Goal: Task Accomplishment & Management: Use online tool/utility

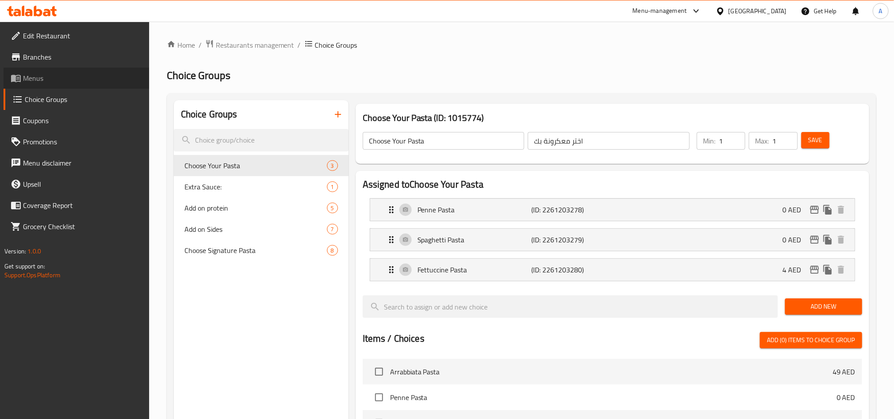
click at [58, 76] on span "Menus" at bounding box center [82, 78] width 119 height 11
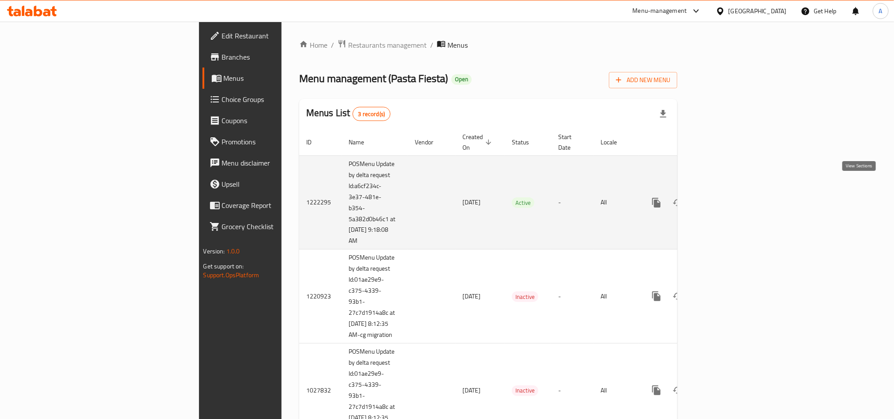
click at [725, 197] on icon "enhanced table" at bounding box center [720, 202] width 11 height 11
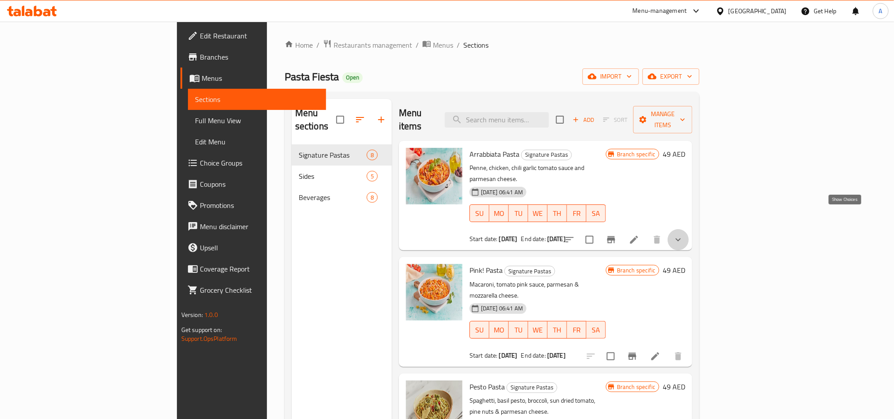
click at [684, 234] on icon "show more" at bounding box center [678, 239] width 11 height 11
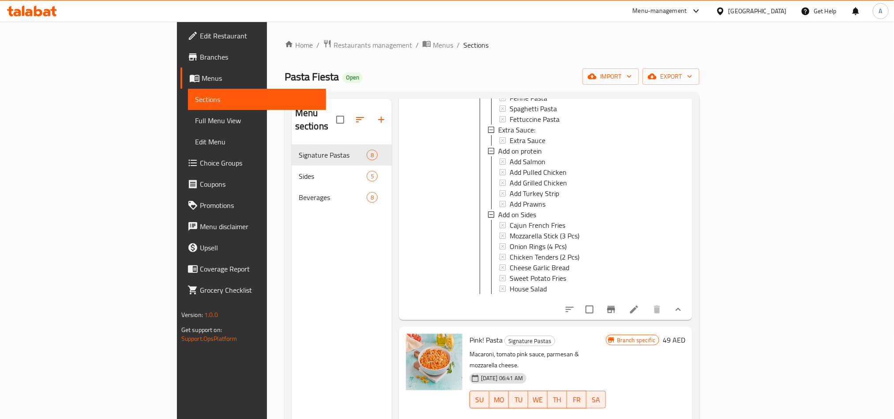
scroll to position [199, 0]
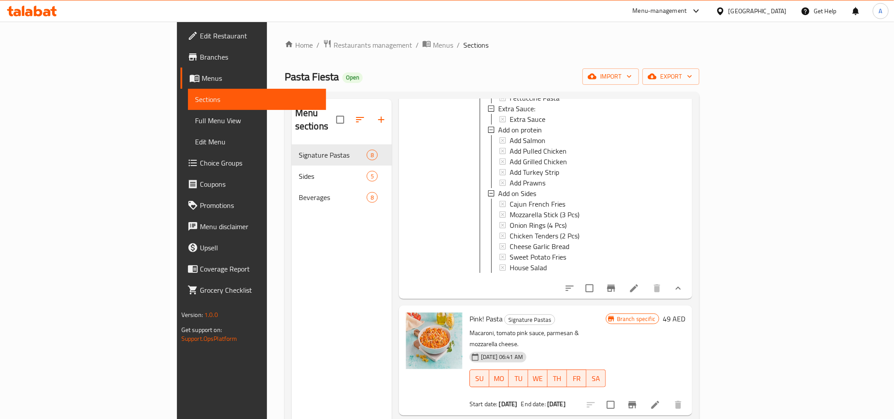
click at [646, 280] on li at bounding box center [634, 288] width 25 height 16
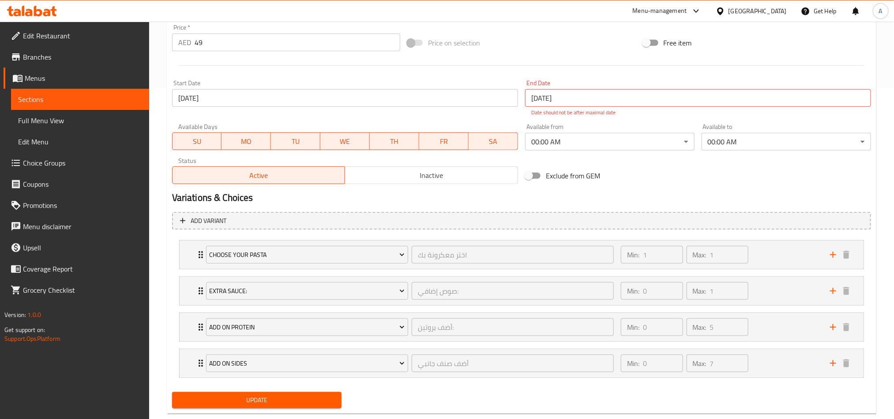
scroll to position [353, 0]
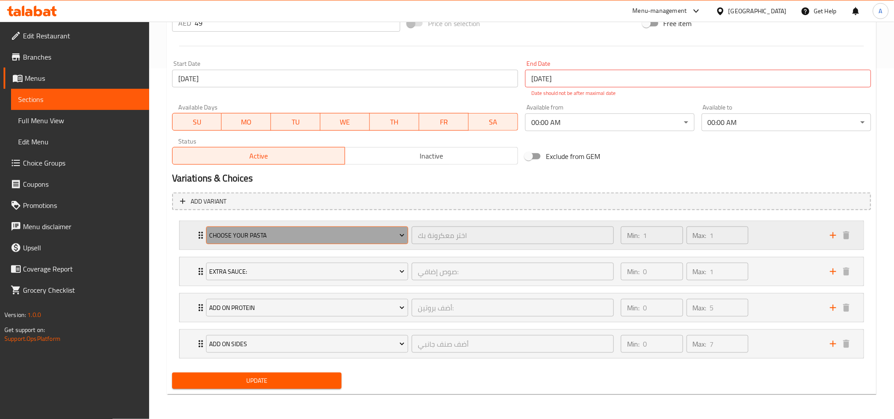
click at [280, 230] on span "Choose Your Pasta" at bounding box center [306, 235] width 195 height 11
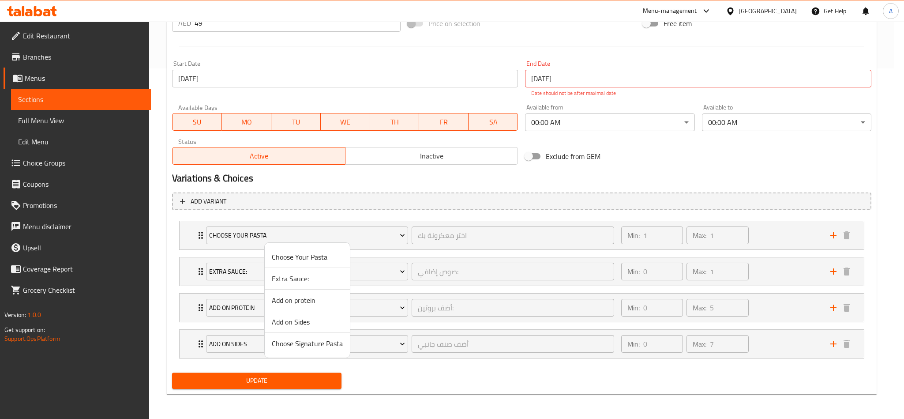
click at [229, 234] on div at bounding box center [452, 209] width 904 height 419
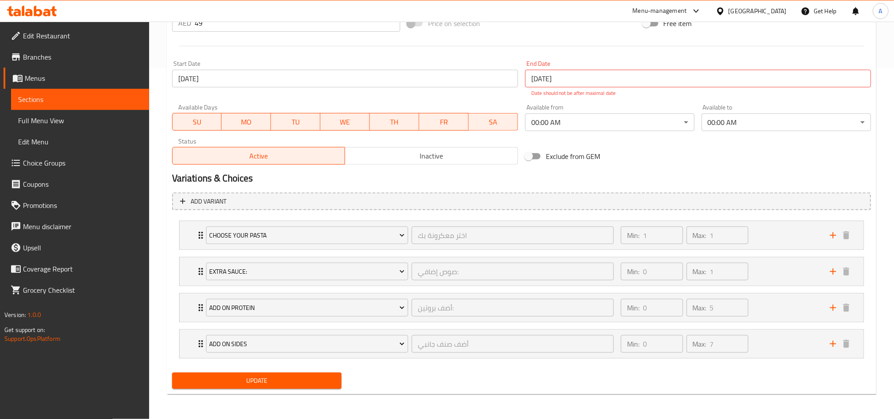
click at [229, 234] on span "Choose Your Pasta" at bounding box center [306, 235] width 195 height 11
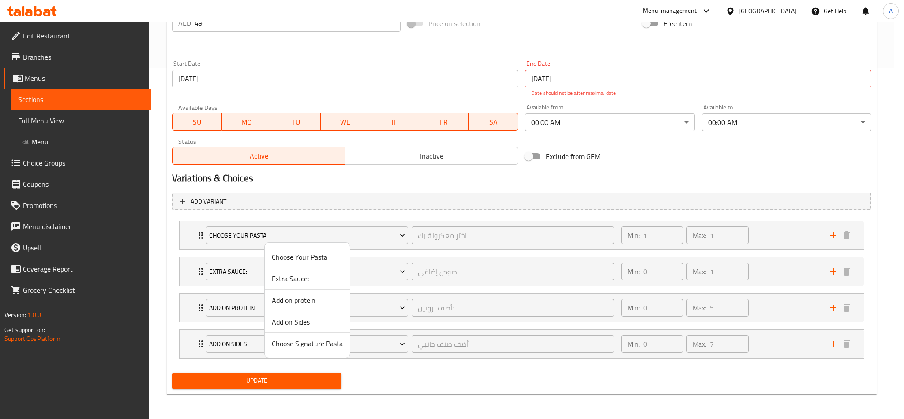
click at [229, 234] on div at bounding box center [452, 209] width 904 height 419
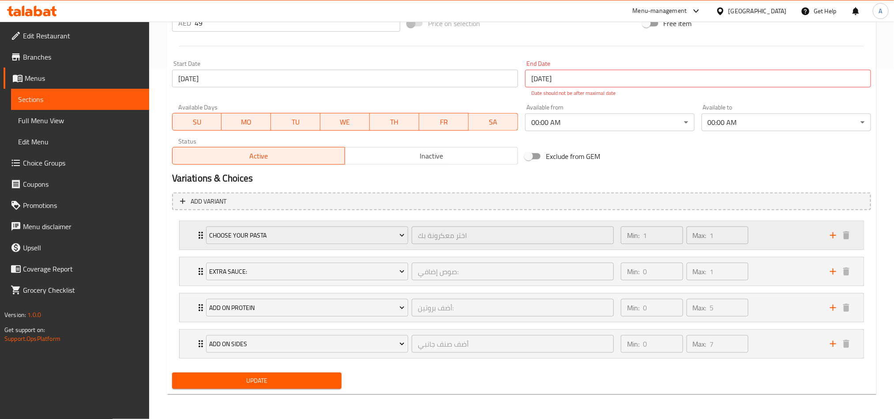
click at [200, 234] on icon "Expand" at bounding box center [200, 235] width 11 height 11
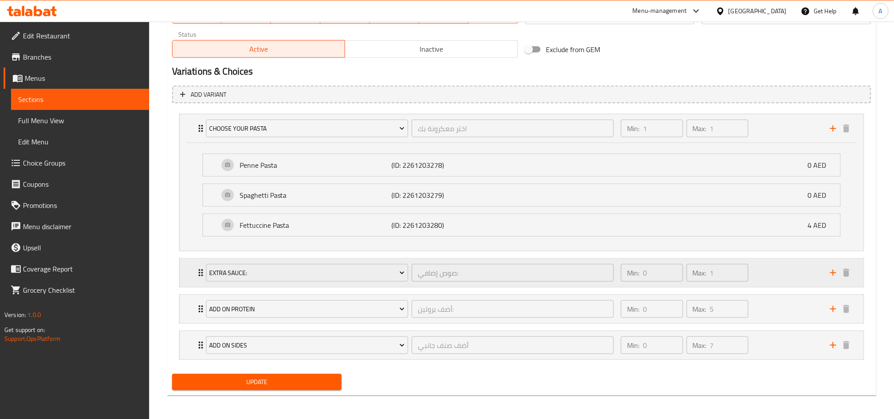
scroll to position [462, 0]
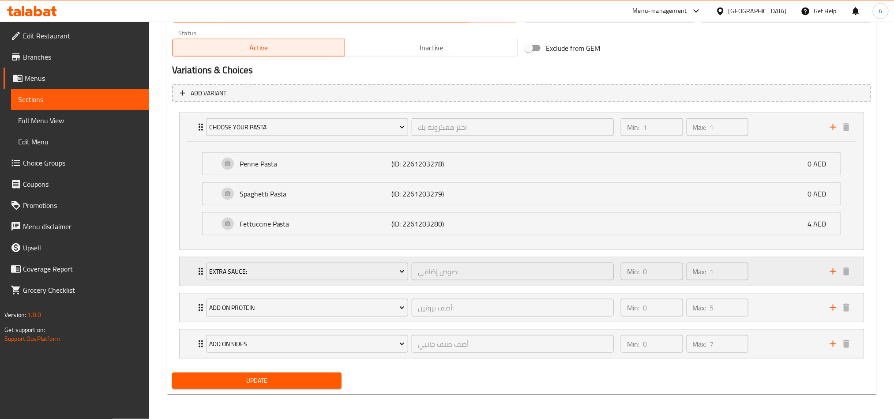
click at [199, 271] on icon "Expand" at bounding box center [200, 271] width 11 height 11
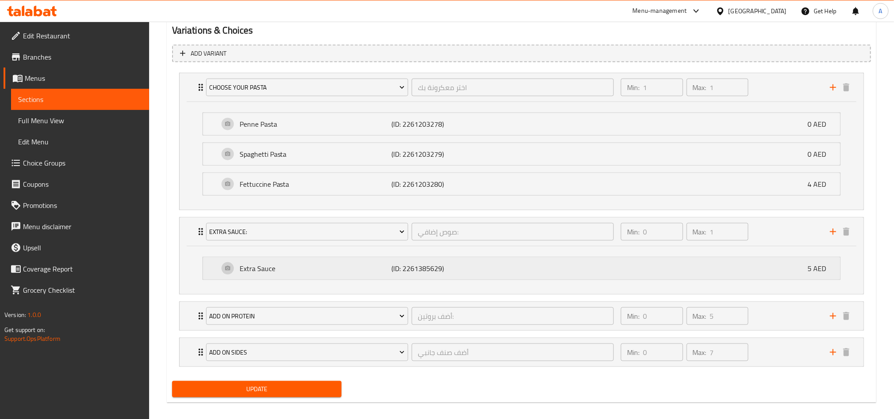
scroll to position [511, 0]
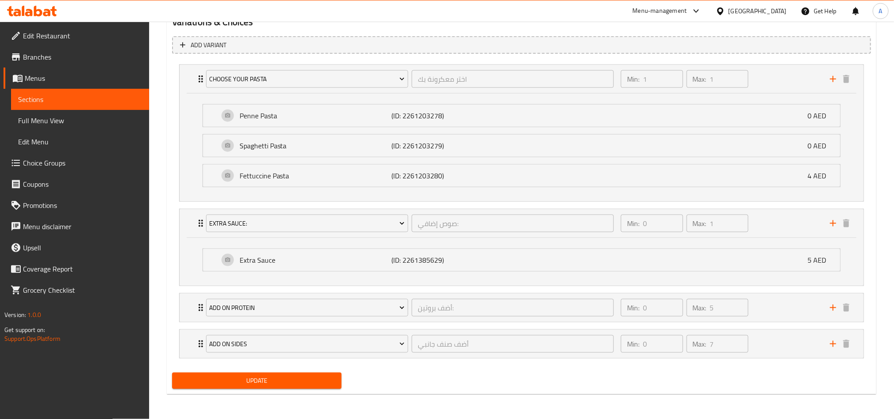
click at [25, 8] on icon at bounding box center [32, 11] width 50 height 11
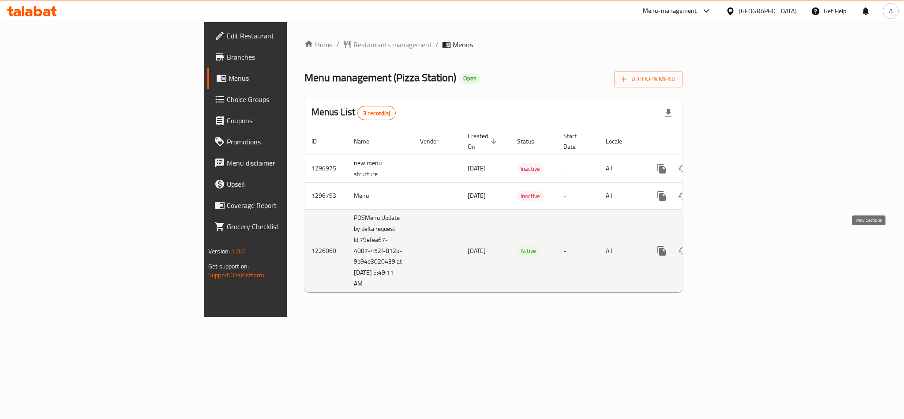
click at [736, 240] on link "enhanced table" at bounding box center [725, 250] width 21 height 21
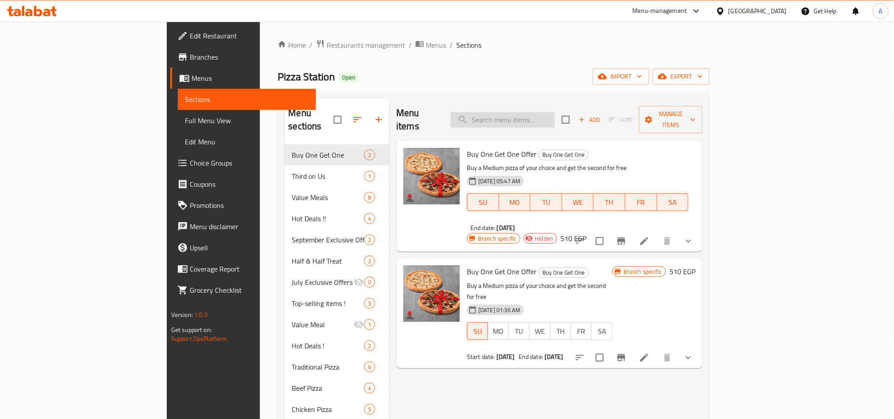
click at [555, 112] on input "search" at bounding box center [503, 119] width 104 height 15
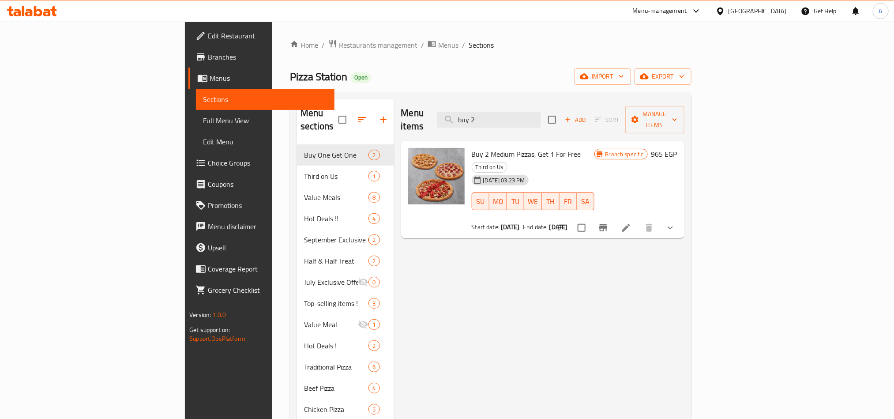
type input "buy 2"
click at [607, 224] on icon "Branch-specific-item" at bounding box center [603, 227] width 8 height 7
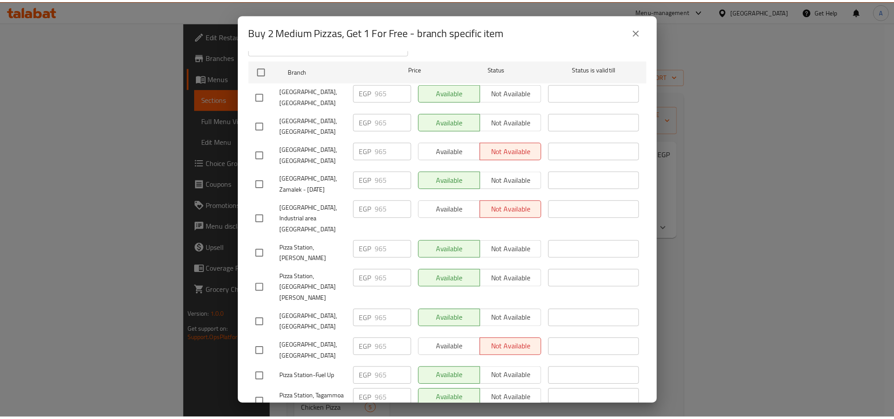
scroll to position [110, 0]
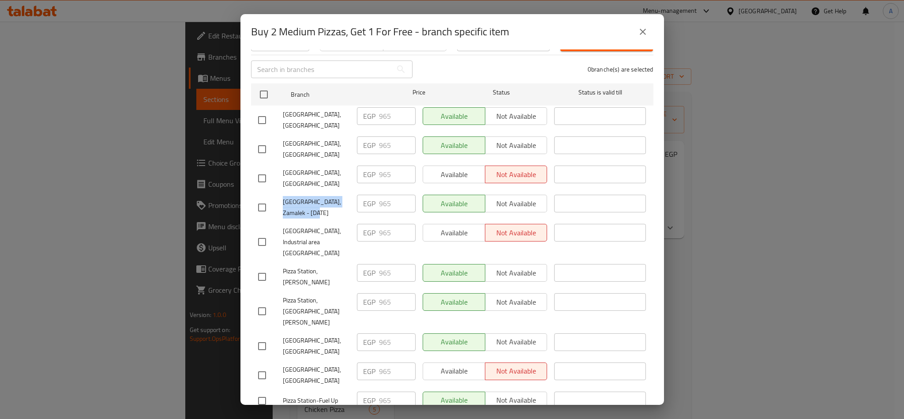
drag, startPoint x: 302, startPoint y: 200, endPoint x: 282, endPoint y: 191, distance: 21.5
click at [283, 196] on span "Pizza Station, Zamalek - 26 July" at bounding box center [316, 207] width 67 height 22
copy span "Pizza Station, Zamalek - 26 July"
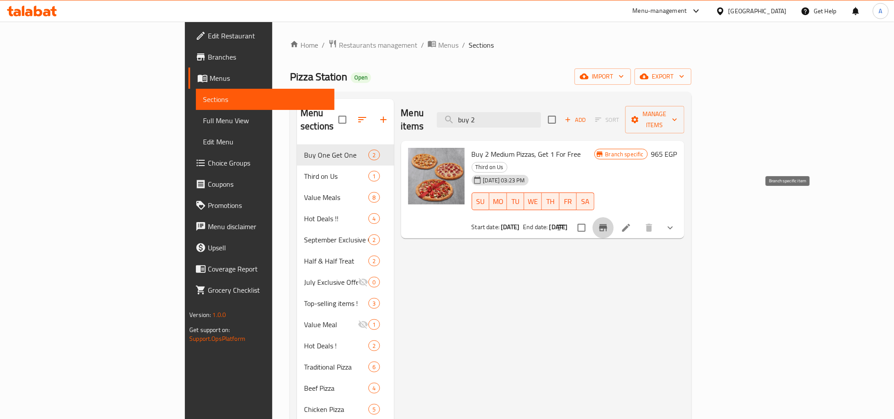
click at [509, 147] on span "Buy 2 Medium Pizzas, Get 1 For Free" at bounding box center [526, 153] width 109 height 13
copy h6 "Buy 2 Medium Pizzas, Get 1 For Free"
click at [45, 5] on div at bounding box center [32, 11] width 64 height 18
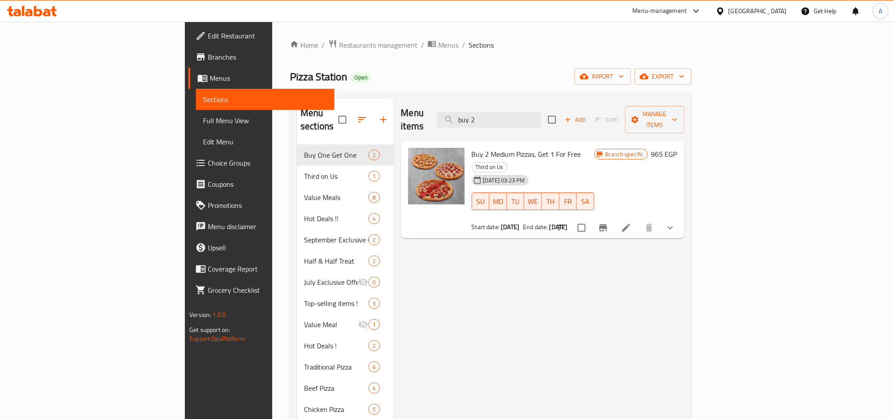
click at [32, 17] on div at bounding box center [32, 11] width 64 height 18
click at [33, 11] on icon at bounding box center [32, 11] width 50 height 11
